Goal: Obtain resource: Download file/media

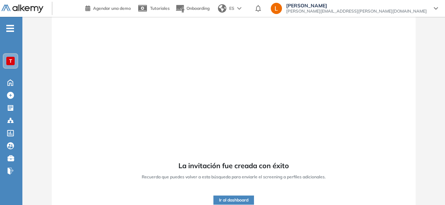
click at [8, 57] on div "T" at bounding box center [10, 61] width 8 height 8
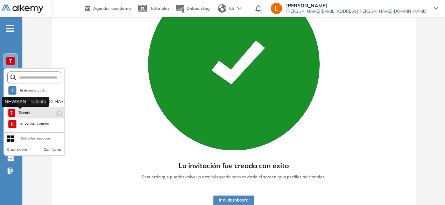
click at [29, 115] on span "Talento" at bounding box center [25, 113] width 14 height 6
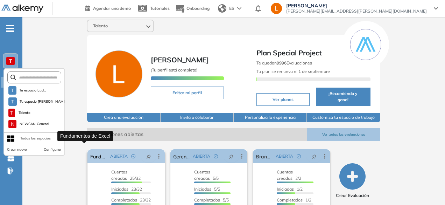
click at [90, 150] on link "Fundamentos de Excel" at bounding box center [98, 156] width 17 height 14
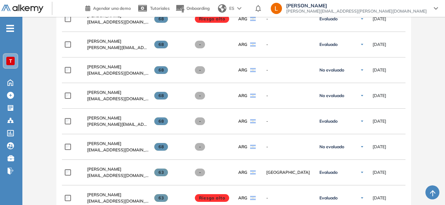
scroll to position [298, 0]
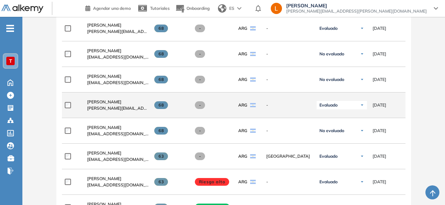
click at [365, 109] on div "Evaluado" at bounding box center [341, 105] width 50 height 8
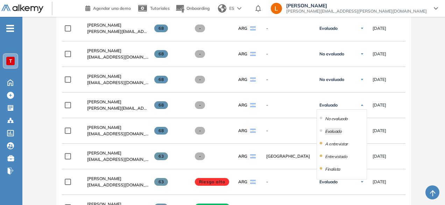
click at [428, 135] on div "Evaluación : Fundamentos de Excel Abierta Ver evaluación Cerrar evaluación Dash…" at bounding box center [233, 109] width 417 height 752
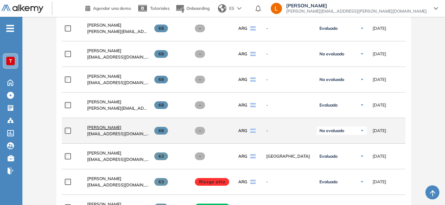
click at [95, 128] on span "[PERSON_NAME]" at bounding box center [104, 126] width 34 height 5
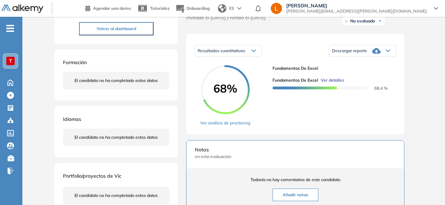
scroll to position [90, 0]
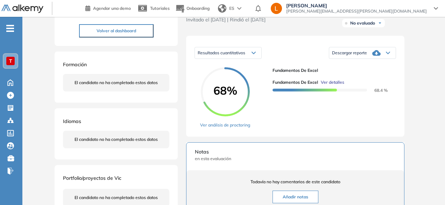
click at [386, 54] on icon at bounding box center [388, 52] width 4 height 3
click at [345, 77] on li "Descargar informe resumido" at bounding box center [358, 73] width 52 height 7
